Goal: Information Seeking & Learning: Learn about a topic

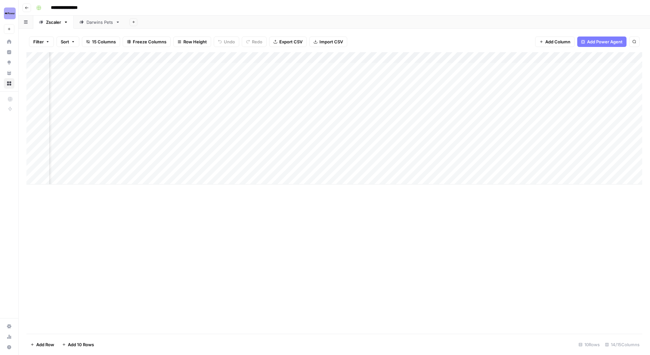
scroll to position [0, 513]
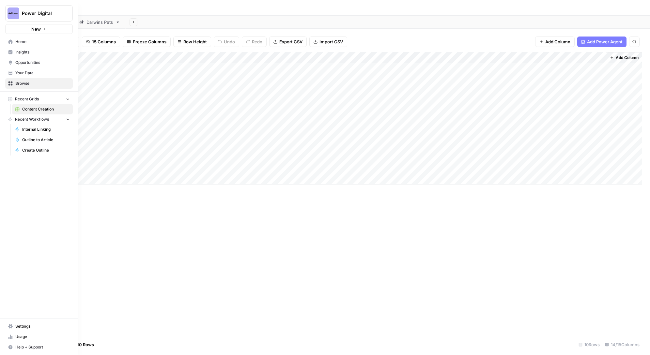
click at [30, 19] on button "Power Digital" at bounding box center [39, 13] width 68 height 16
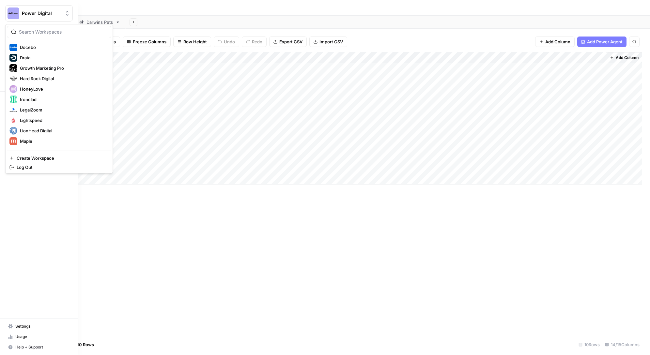
scroll to position [118, 0]
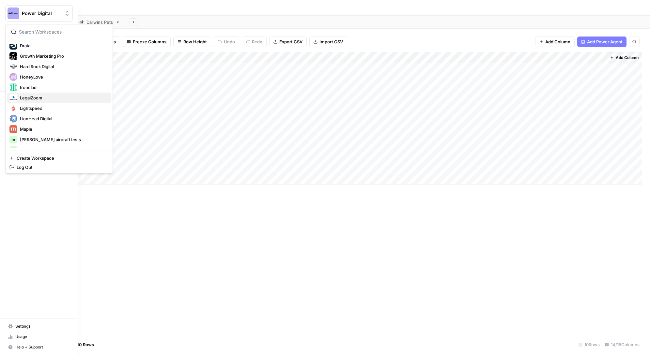
click at [36, 99] on span "LegalZoom" at bounding box center [63, 98] width 86 height 7
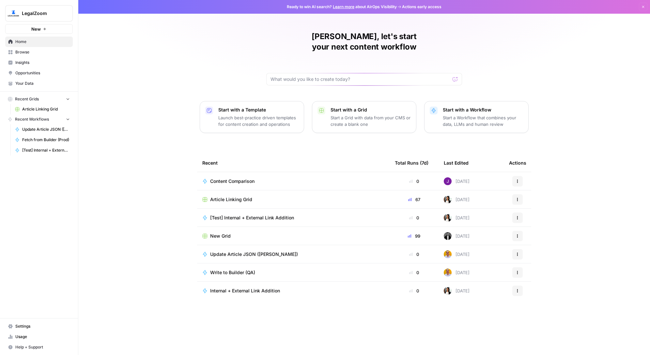
click at [28, 61] on span "Insights" at bounding box center [42, 63] width 54 height 6
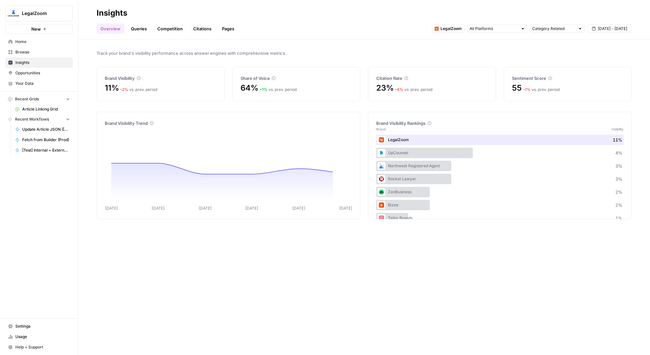
click at [141, 30] on link "Queries" at bounding box center [139, 28] width 24 height 10
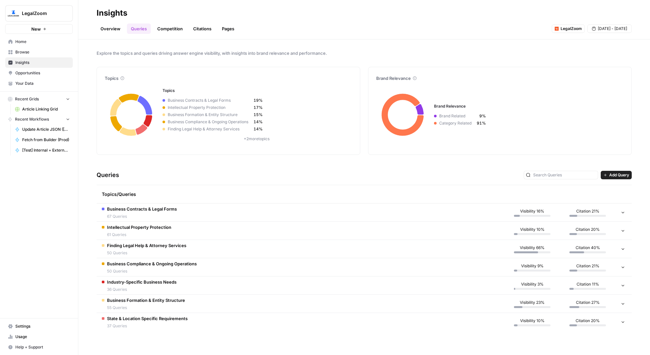
click at [621, 213] on icon at bounding box center [623, 212] width 5 height 5
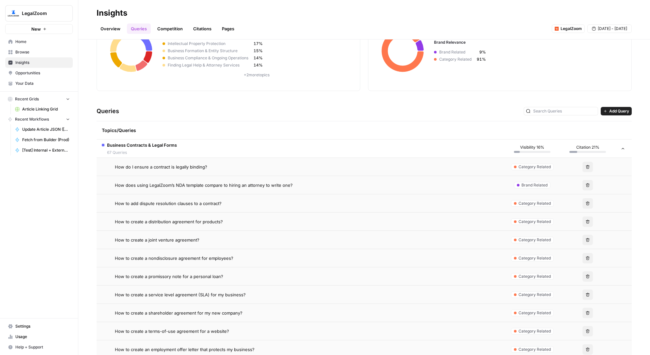
scroll to position [77, 0]
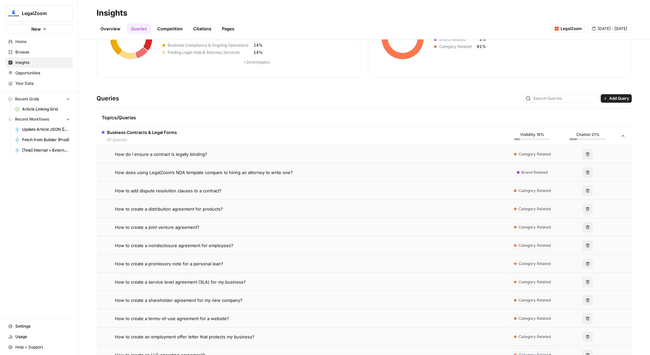
click at [137, 154] on span "How do I ensure a contract is legally binding?" at bounding box center [161, 154] width 92 height 7
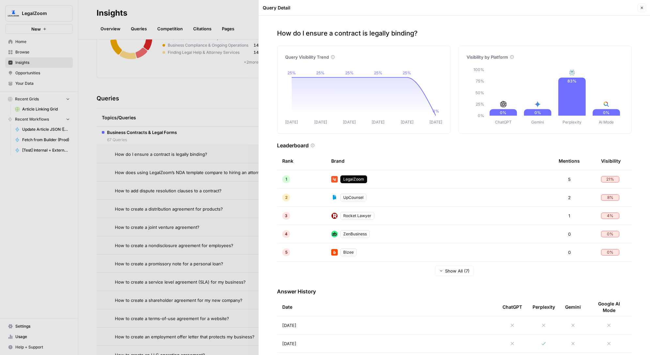
click at [641, 10] on button "Close" at bounding box center [642, 8] width 8 height 8
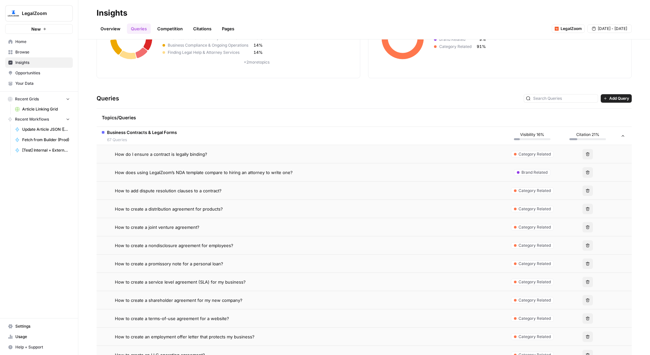
click at [616, 137] on td at bounding box center [623, 136] width 16 height 18
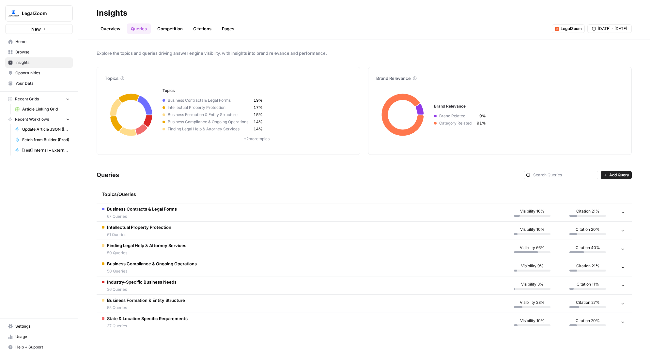
click at [177, 32] on link "Competition" at bounding box center [169, 28] width 33 height 10
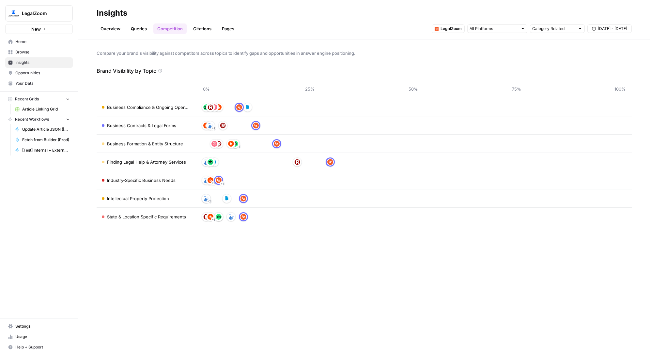
click at [106, 27] on link "Overview" at bounding box center [111, 28] width 28 height 10
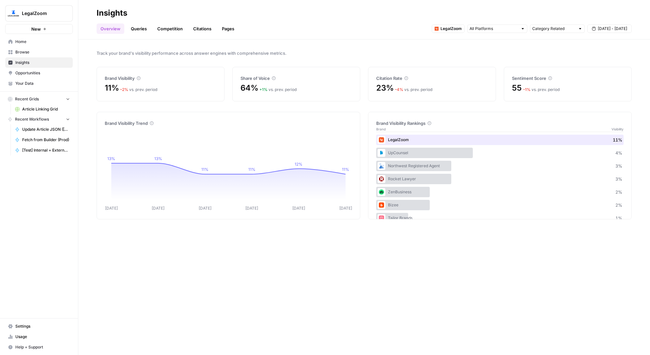
click at [147, 29] on link "Queries" at bounding box center [139, 28] width 24 height 10
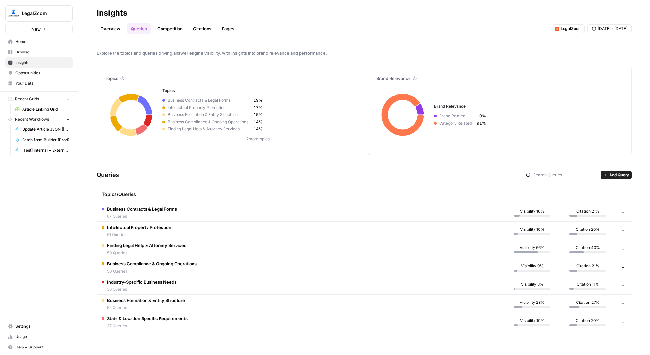
click at [165, 28] on link "Competition" at bounding box center [169, 28] width 33 height 10
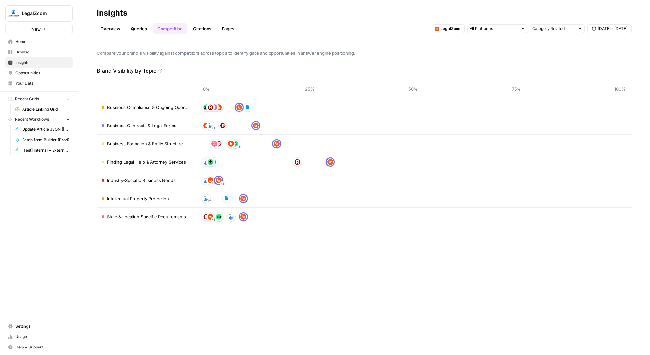
click at [203, 32] on link "Citations" at bounding box center [202, 28] width 26 height 10
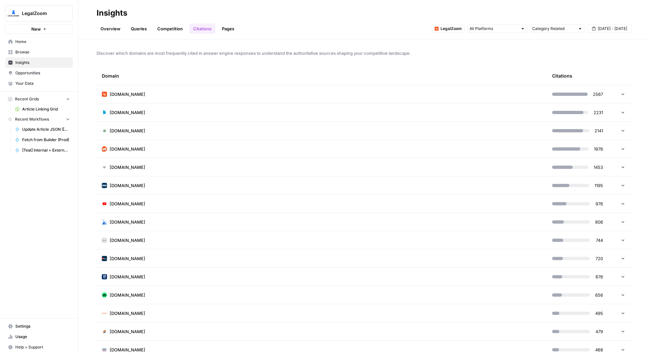
click at [233, 27] on link "Pages" at bounding box center [228, 28] width 20 height 10
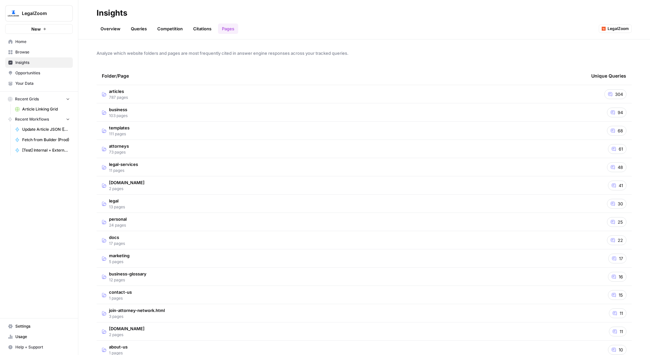
click at [25, 74] on span "Opportunities" at bounding box center [42, 73] width 54 height 6
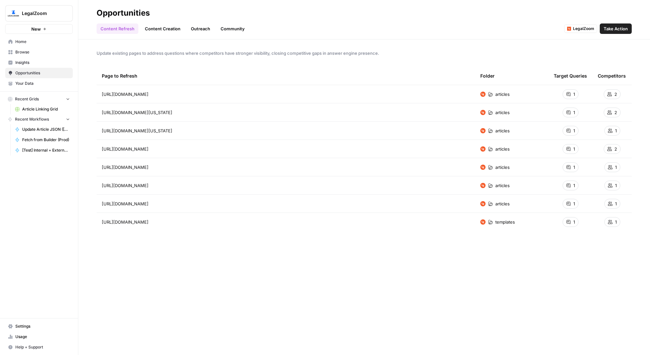
click at [165, 23] on link "Content Creation" at bounding box center [162, 28] width 43 height 10
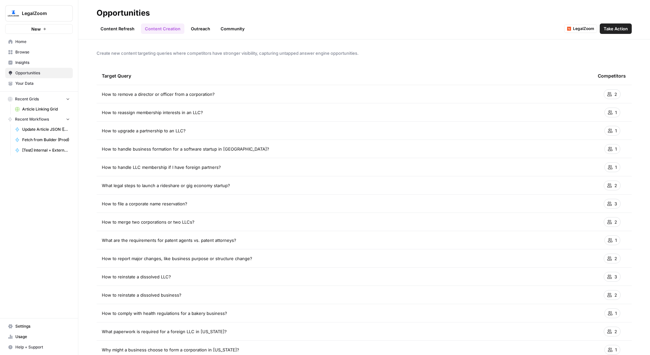
click at [189, 28] on link "Outreach" at bounding box center [200, 28] width 27 height 10
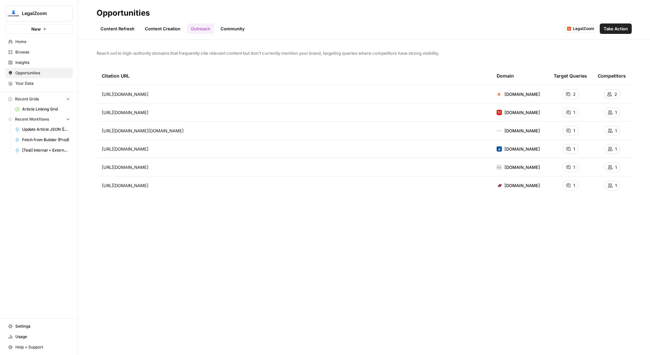
click at [104, 30] on link "Content Refresh" at bounding box center [118, 28] width 42 height 10
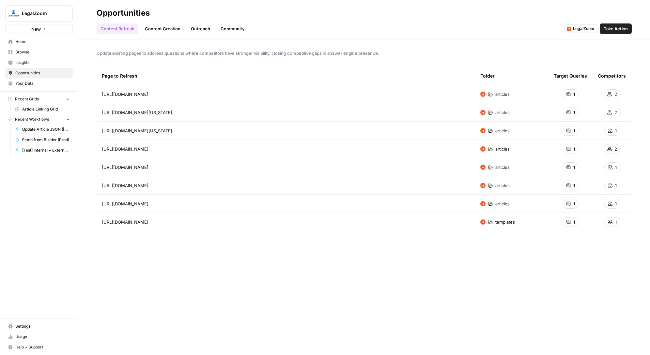
click at [48, 64] on span "Insights" at bounding box center [42, 63] width 54 height 6
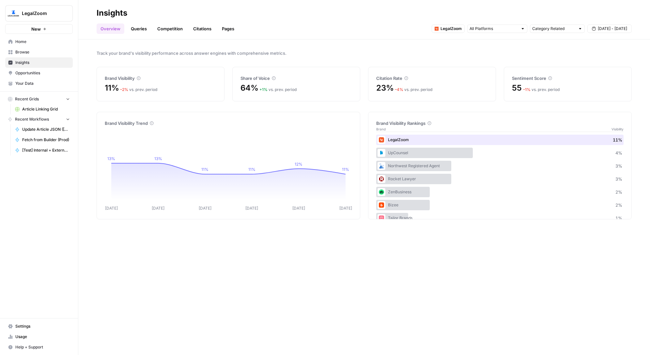
click at [42, 74] on span "Opportunities" at bounding box center [42, 73] width 54 height 6
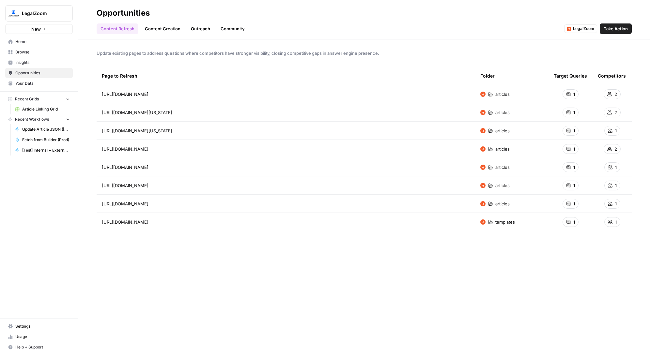
click at [201, 26] on link "Outreach" at bounding box center [200, 28] width 27 height 10
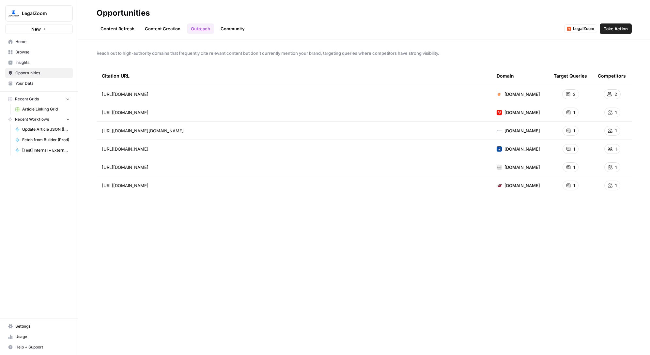
click at [220, 76] on div "Citation URL" at bounding box center [294, 76] width 384 height 18
